Goal: Book appointment/travel/reservation

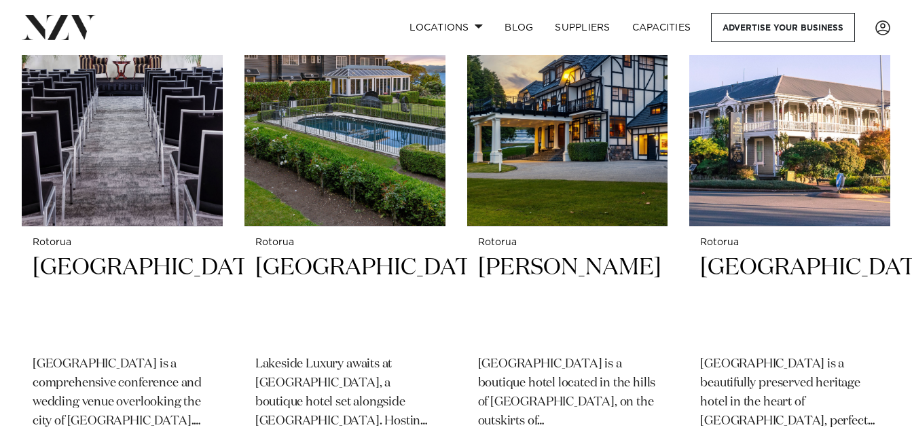
scroll to position [598, 0]
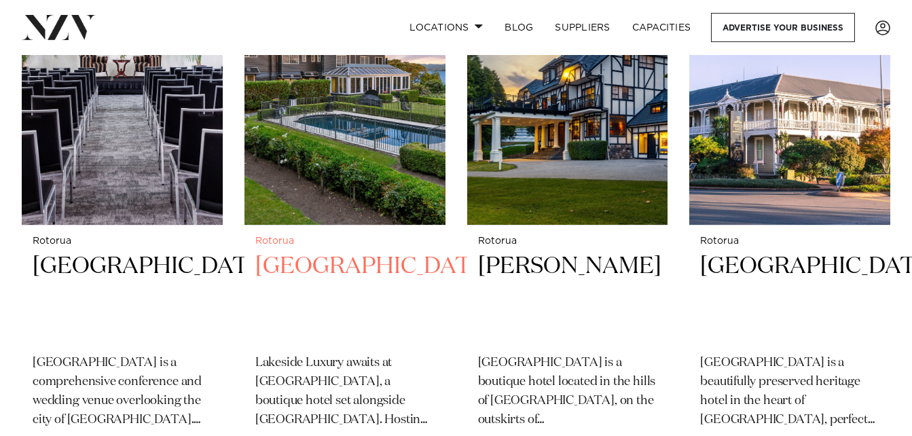
click at [326, 252] on h2 "[GEOGRAPHIC_DATA]" at bounding box center [344, 297] width 179 height 92
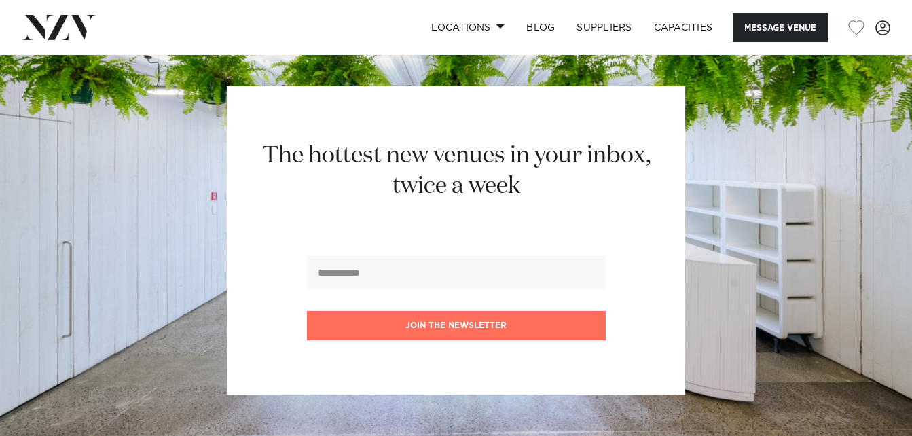
scroll to position [3663, 0]
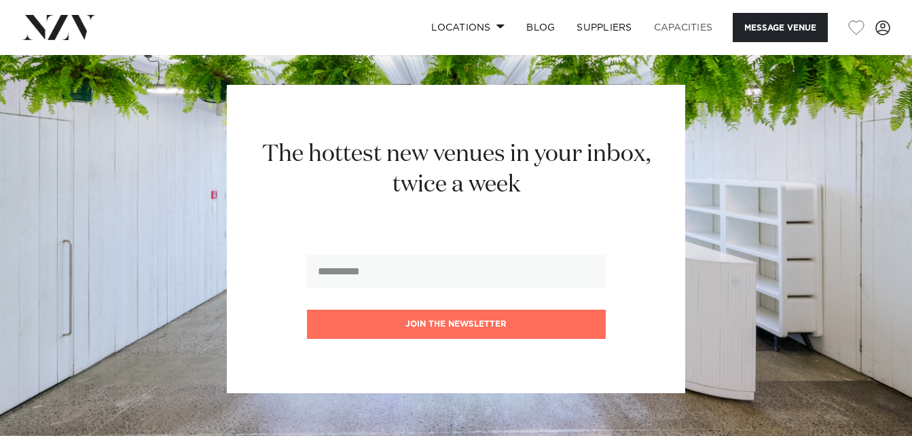
click at [692, 22] on link "Capacities" at bounding box center [683, 27] width 81 height 29
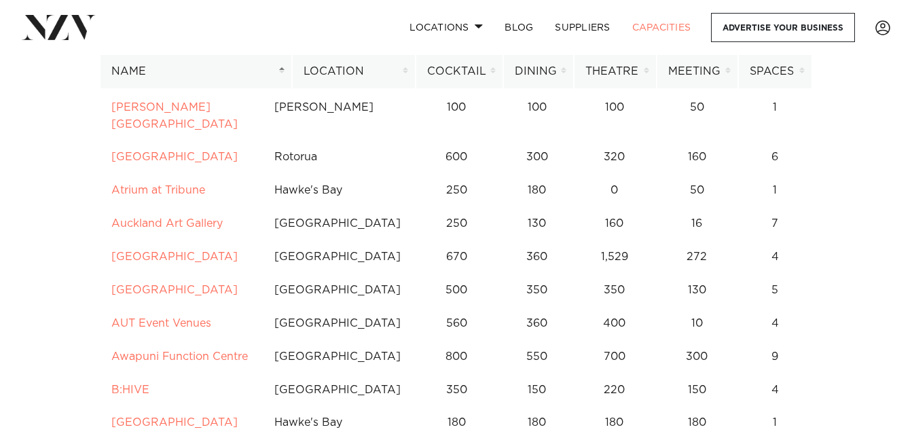
scroll to position [455, 0]
click at [452, 22] on link "Locations" at bounding box center [445, 27] width 95 height 29
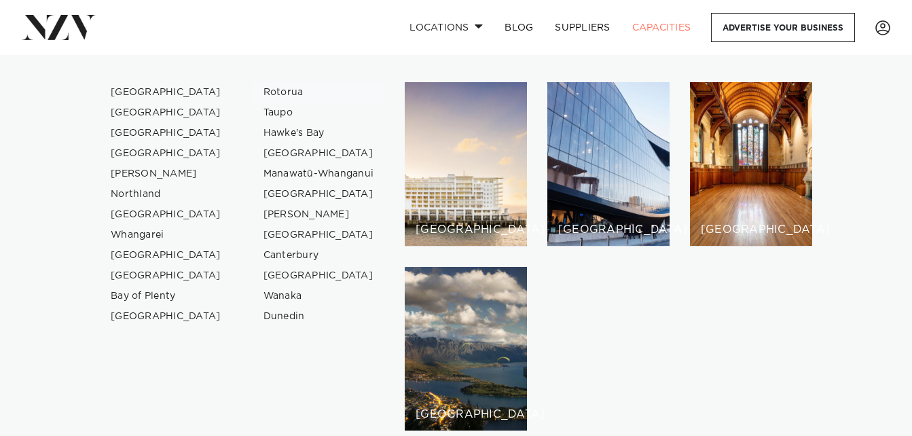
click at [280, 91] on link "Rotorua" at bounding box center [319, 92] width 132 height 20
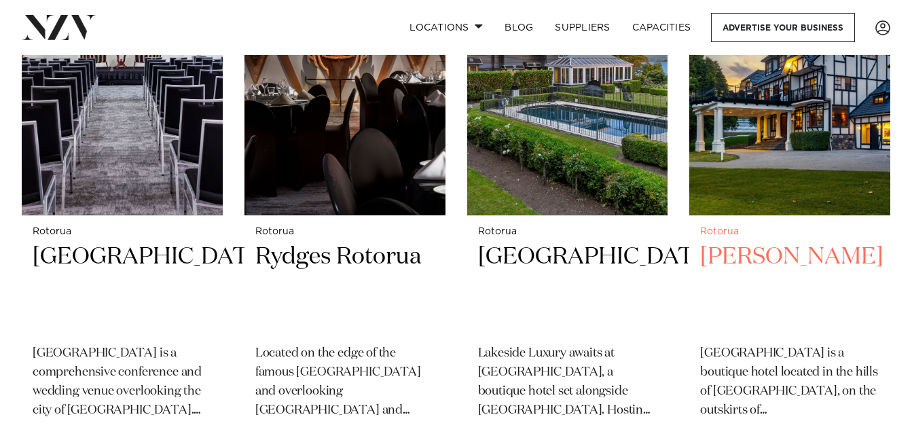
scroll to position [609, 0]
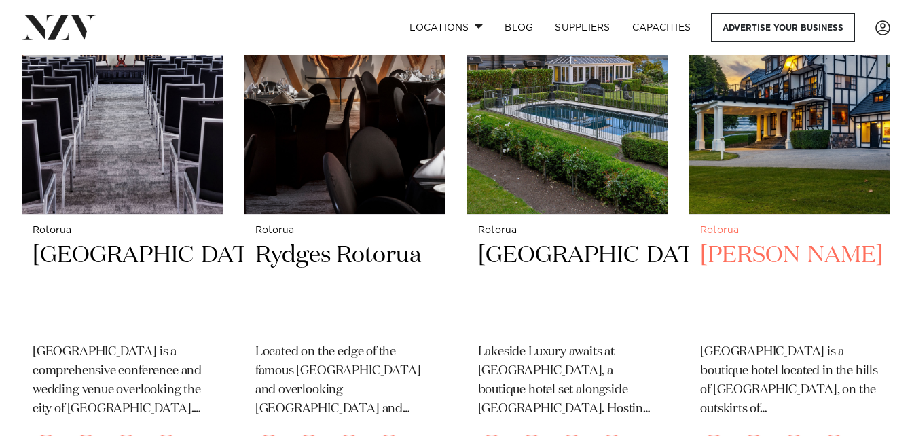
click at [774, 240] on h2 "[PERSON_NAME]" at bounding box center [789, 286] width 179 height 92
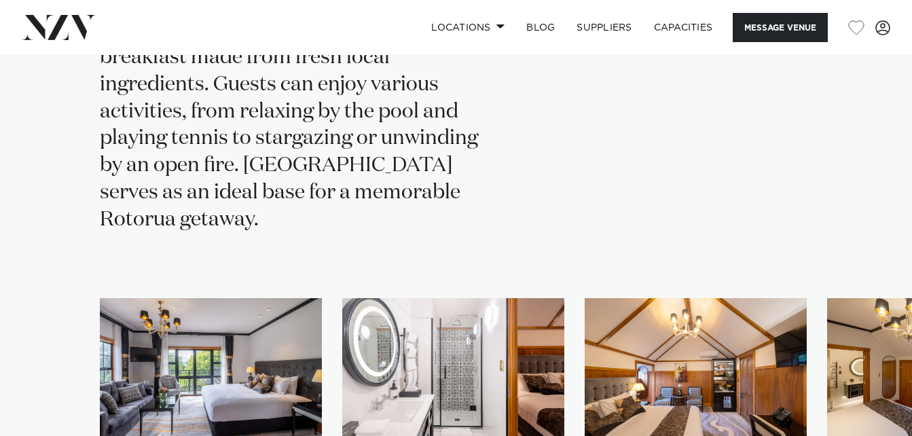
scroll to position [2150, 0]
